Goal: Transaction & Acquisition: Purchase product/service

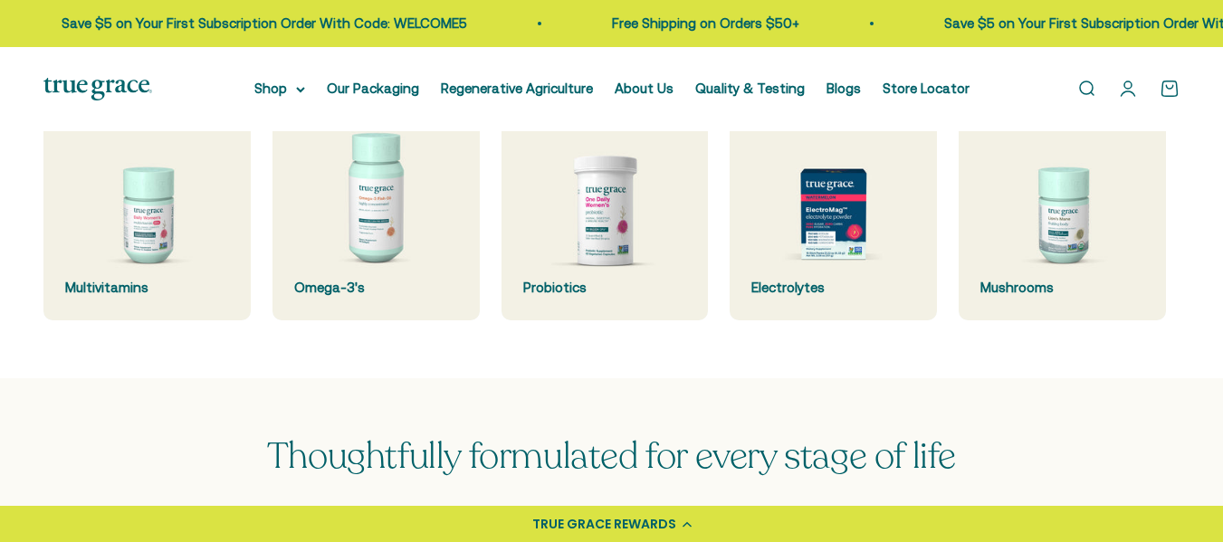
scroll to position [535, 0]
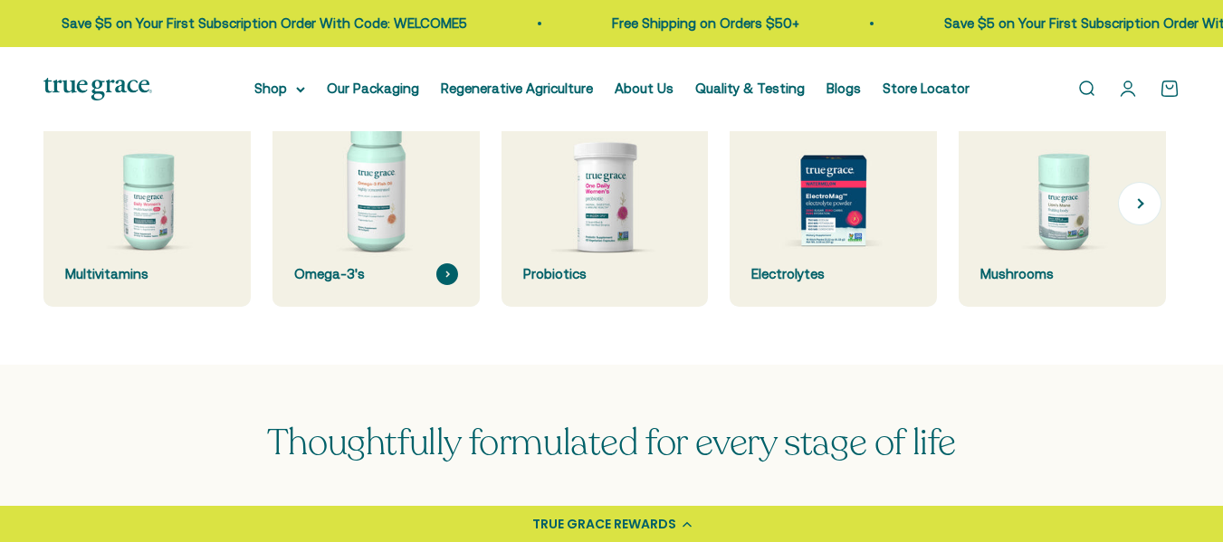
click at [382, 206] on img at bounding box center [376, 203] width 220 height 220
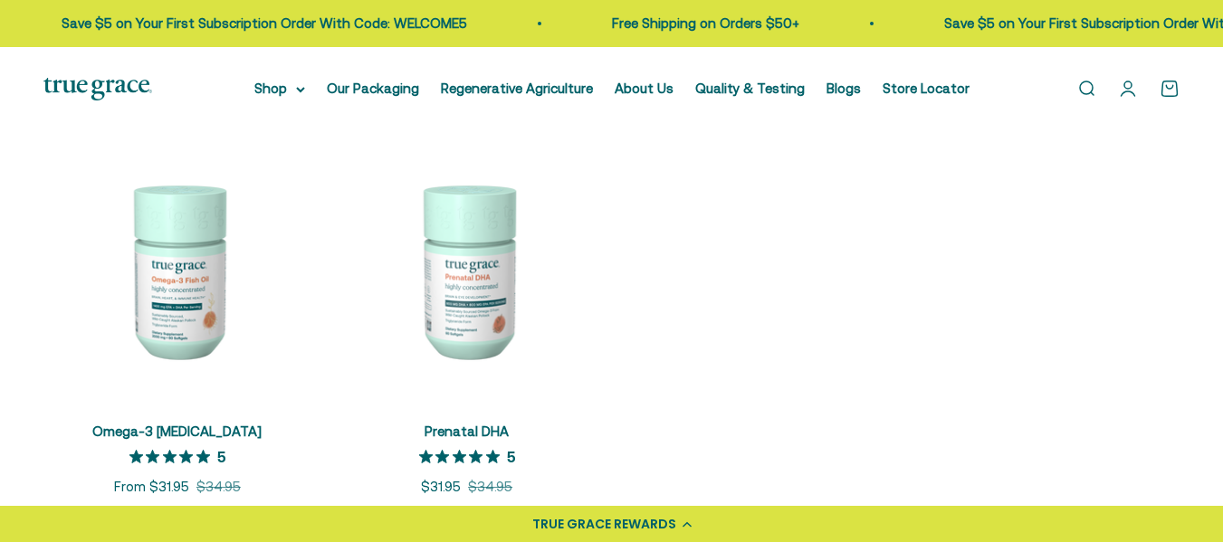
scroll to position [314, 0]
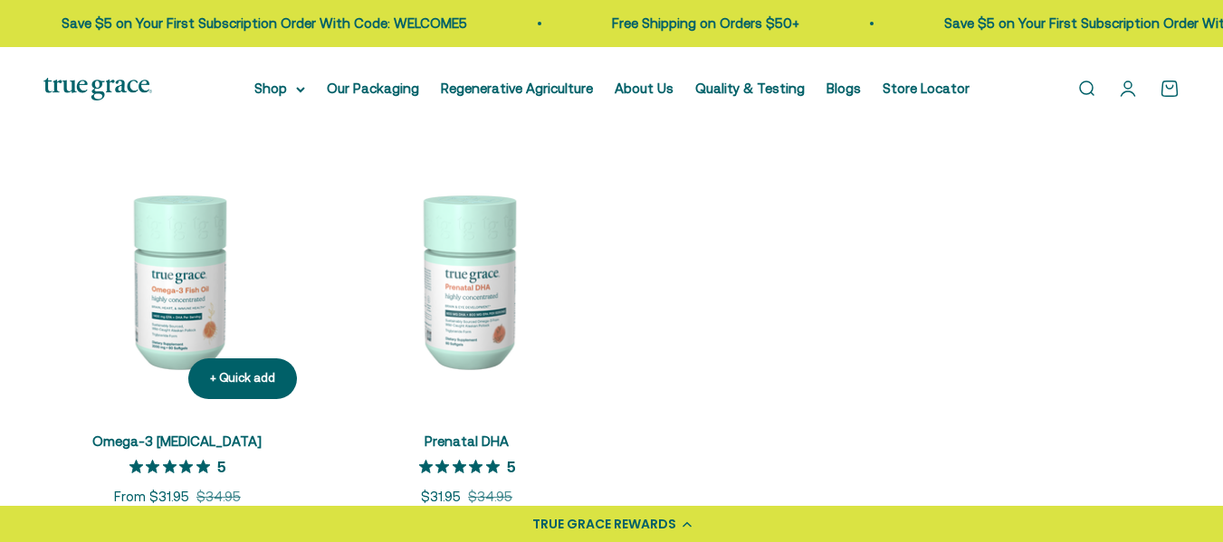
click at [187, 319] on img at bounding box center [177, 281] width 268 height 268
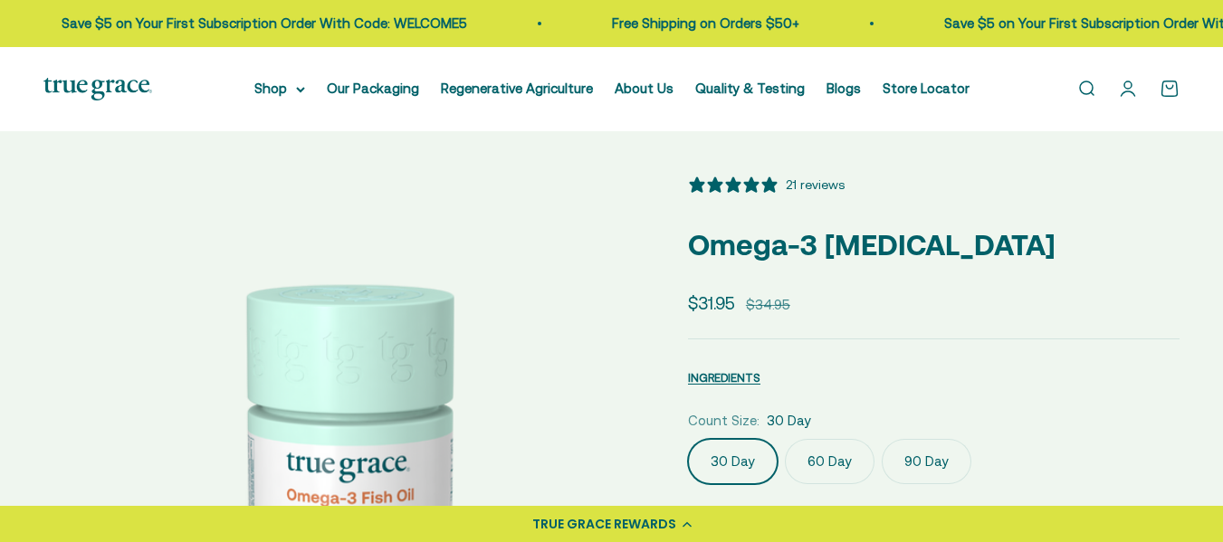
select select "3"
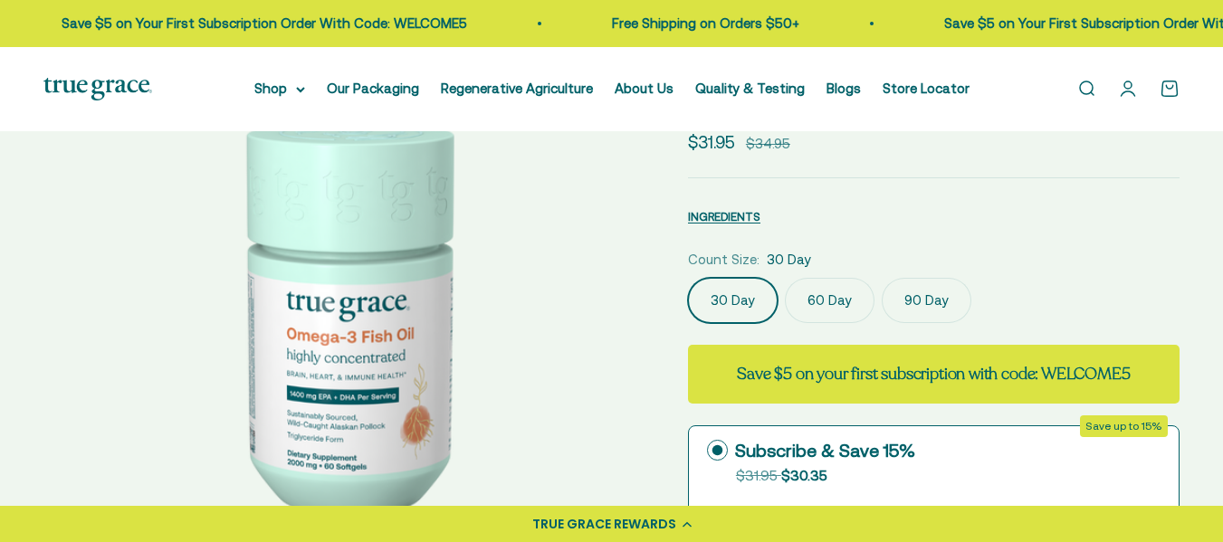
scroll to position [163, 0]
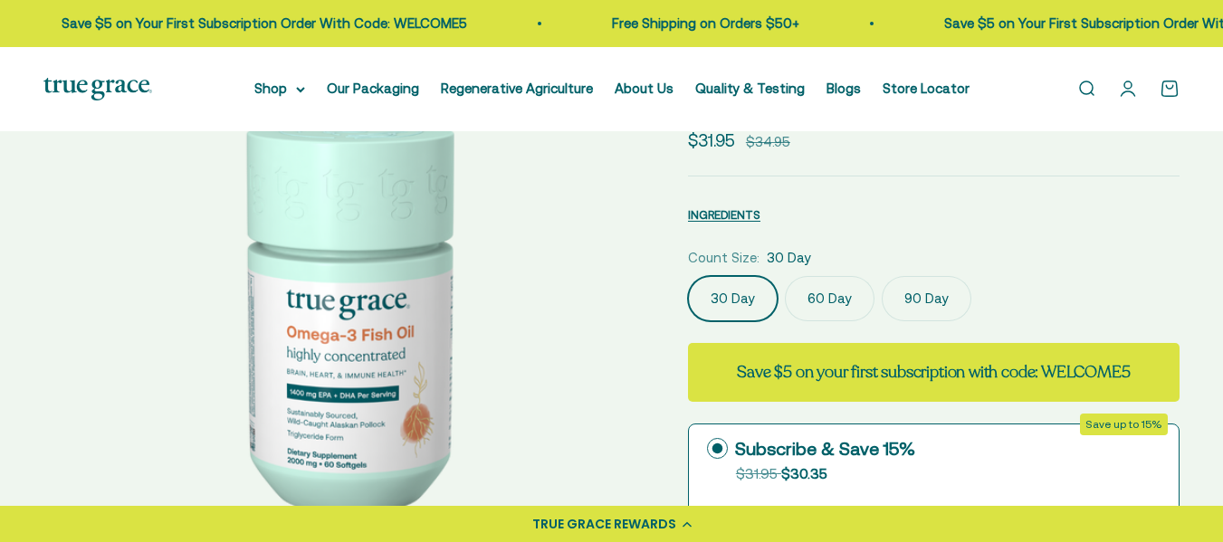
click at [907, 300] on label "90 Day" at bounding box center [926, 298] width 90 height 45
click at [688, 276] on input "90 Day" at bounding box center [687, 275] width 1 height 1
